Goal: Transaction & Acquisition: Purchase product/service

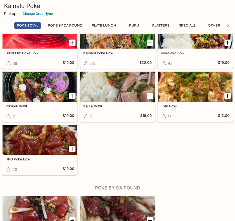
scroll to position [50, 0]
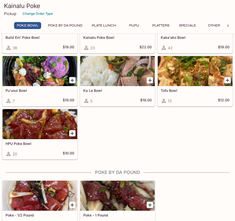
click at [63, 155] on h5 "$10.00" at bounding box center [69, 154] width 12 height 6
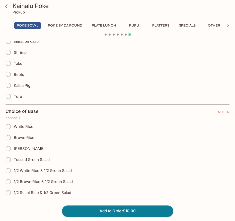
scroll to position [150, 0]
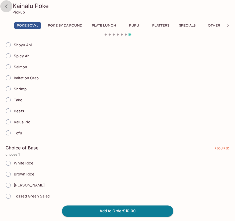
click at [6, 5] on icon at bounding box center [6, 6] width 9 height 9
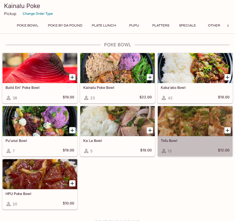
click at [212, 124] on div at bounding box center [195, 121] width 75 height 30
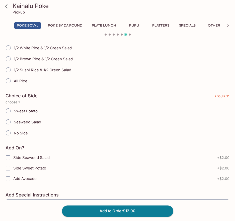
scroll to position [50, 0]
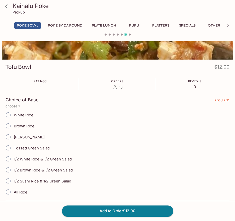
click at [8, 8] on icon at bounding box center [6, 6] width 9 height 9
